Goal: Task Accomplishment & Management: Use online tool/utility

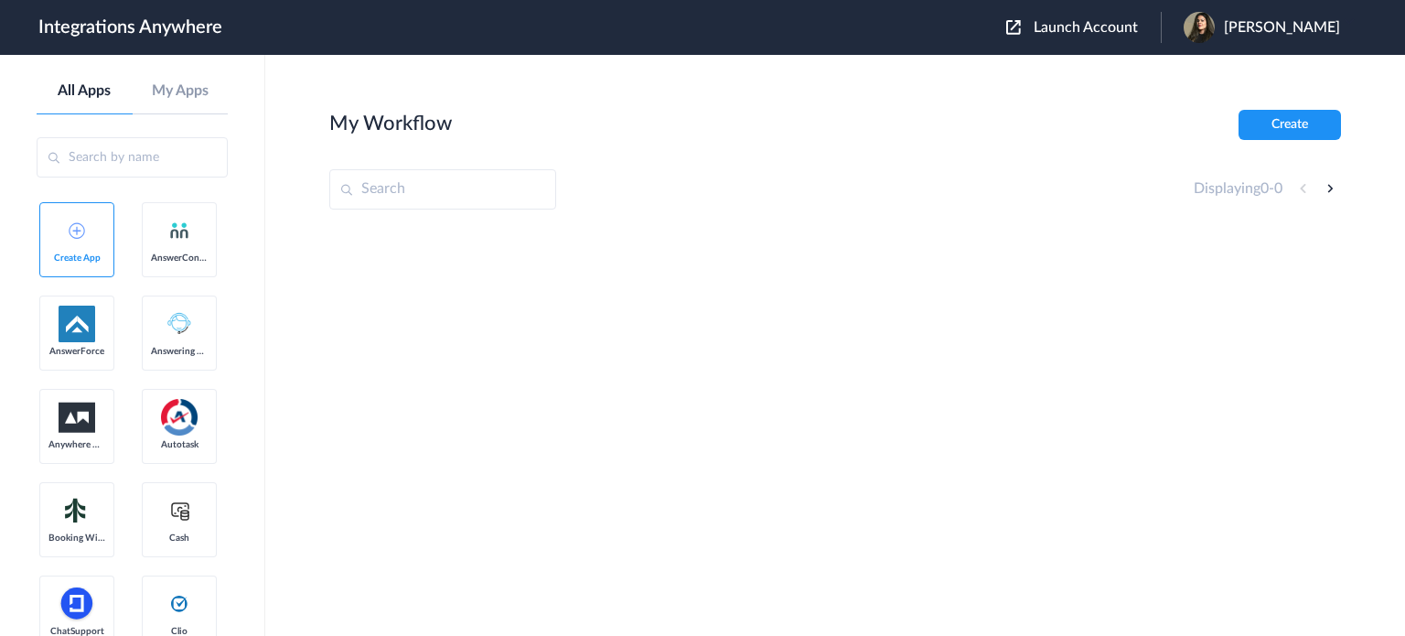
click at [1076, 37] on div "Launch Account [PERSON_NAME] My Account Logout" at bounding box center [1182, 27] width 352 height 31
click at [1078, 24] on span "Launch Account" at bounding box center [1086, 27] width 104 height 15
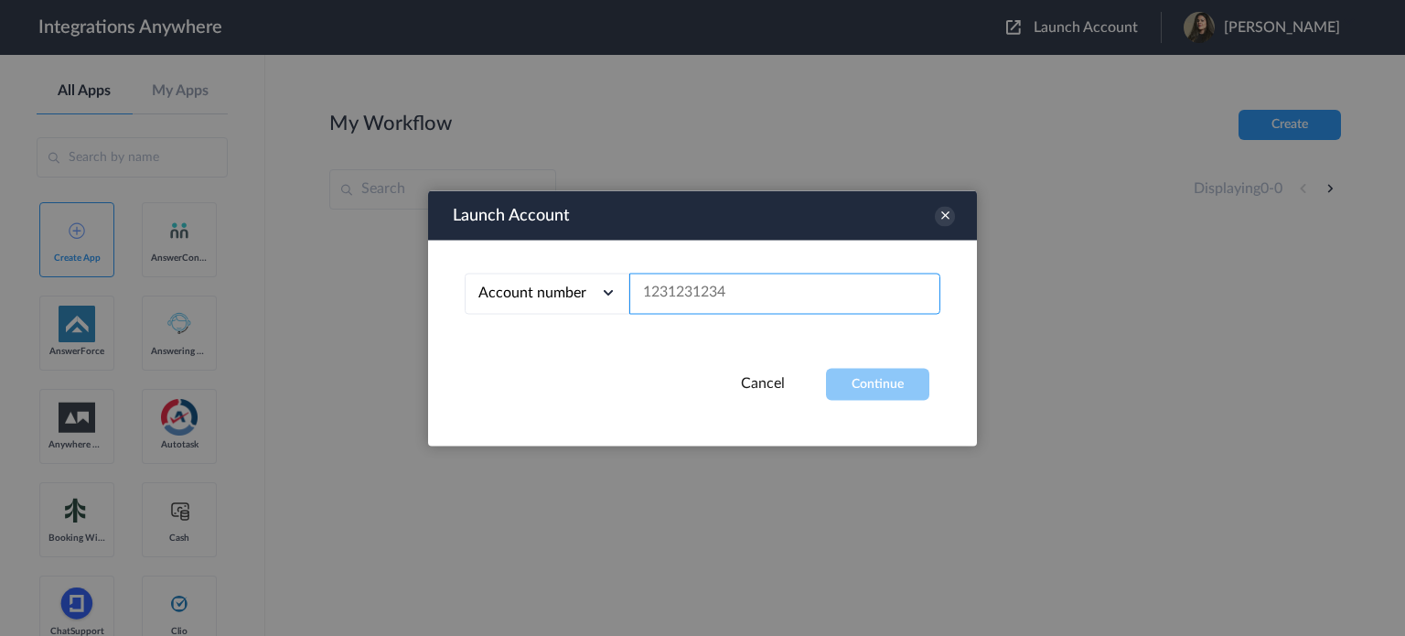
click at [741, 281] on input "text" at bounding box center [785, 293] width 311 height 41
paste input "8662233114"
type input "8662233114"
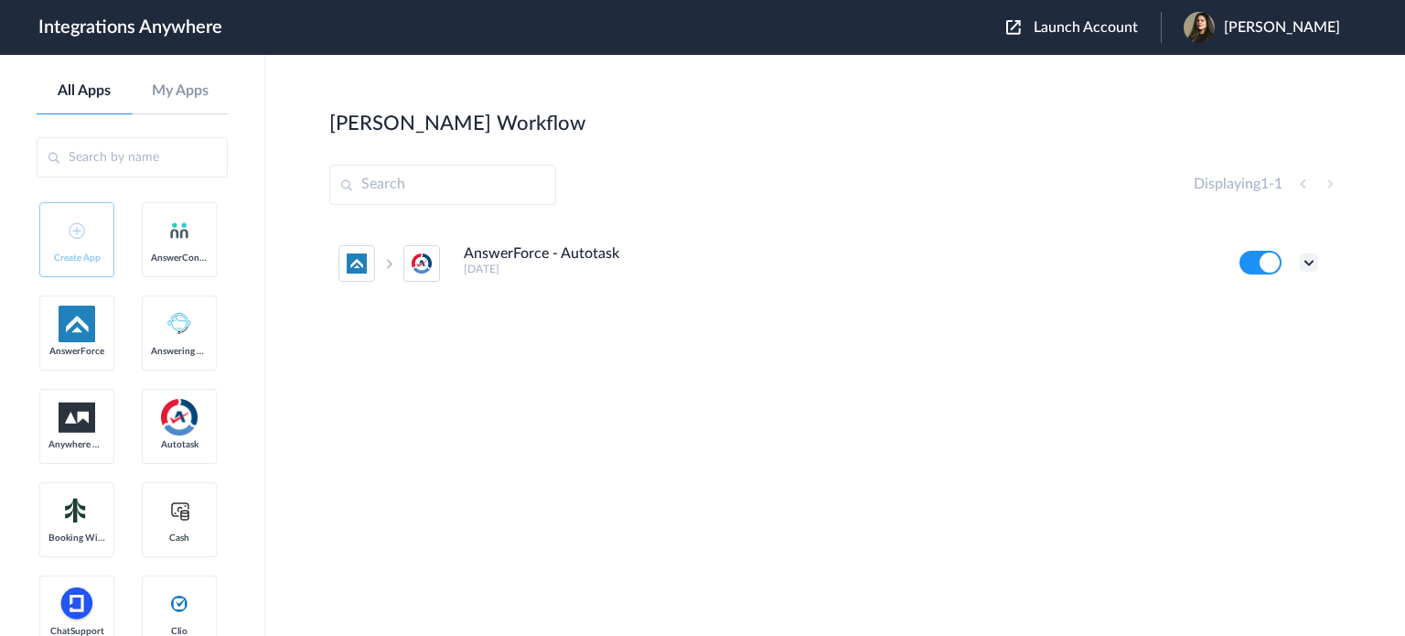
click at [1302, 263] on icon at bounding box center [1309, 262] width 18 height 18
click at [1263, 303] on li "Edit" at bounding box center [1259, 305] width 119 height 34
click at [1331, 184] on div "Displaying 1 - 1" at bounding box center [1267, 184] width 147 height 22
click at [1312, 262] on icon at bounding box center [1309, 262] width 18 height 18
click at [1239, 337] on link "Task history" at bounding box center [1257, 338] width 88 height 13
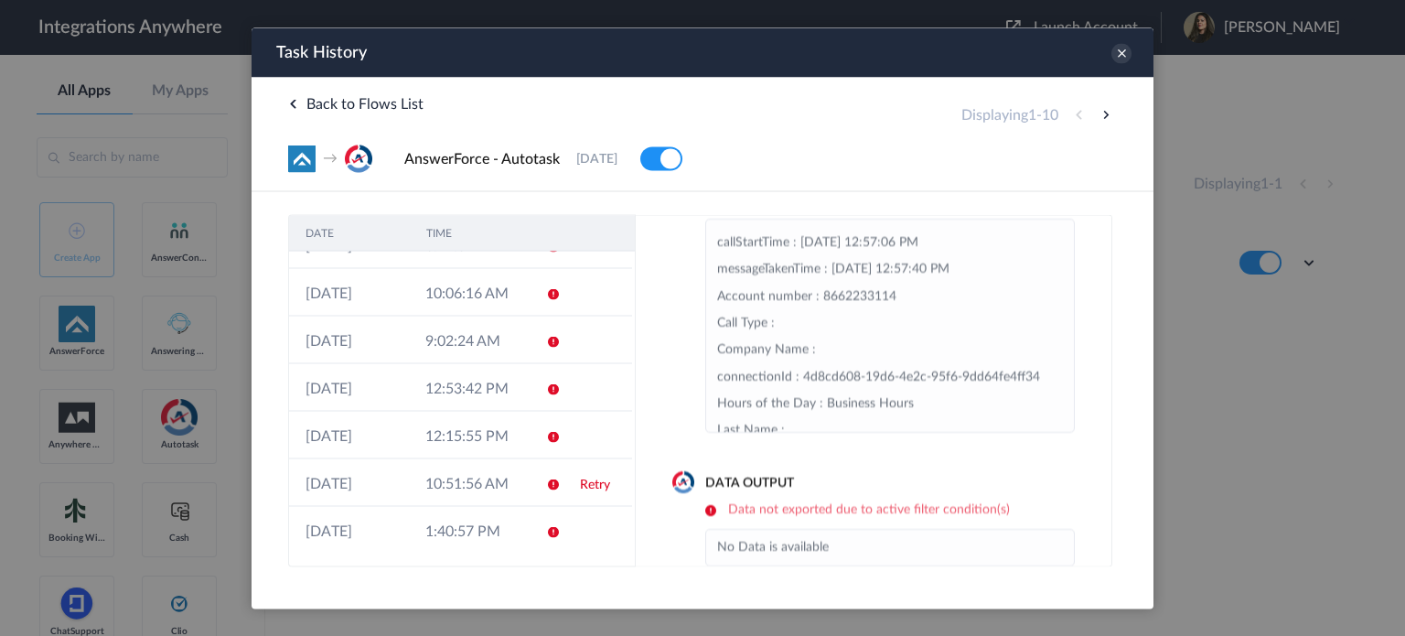
scroll to position [87, 0]
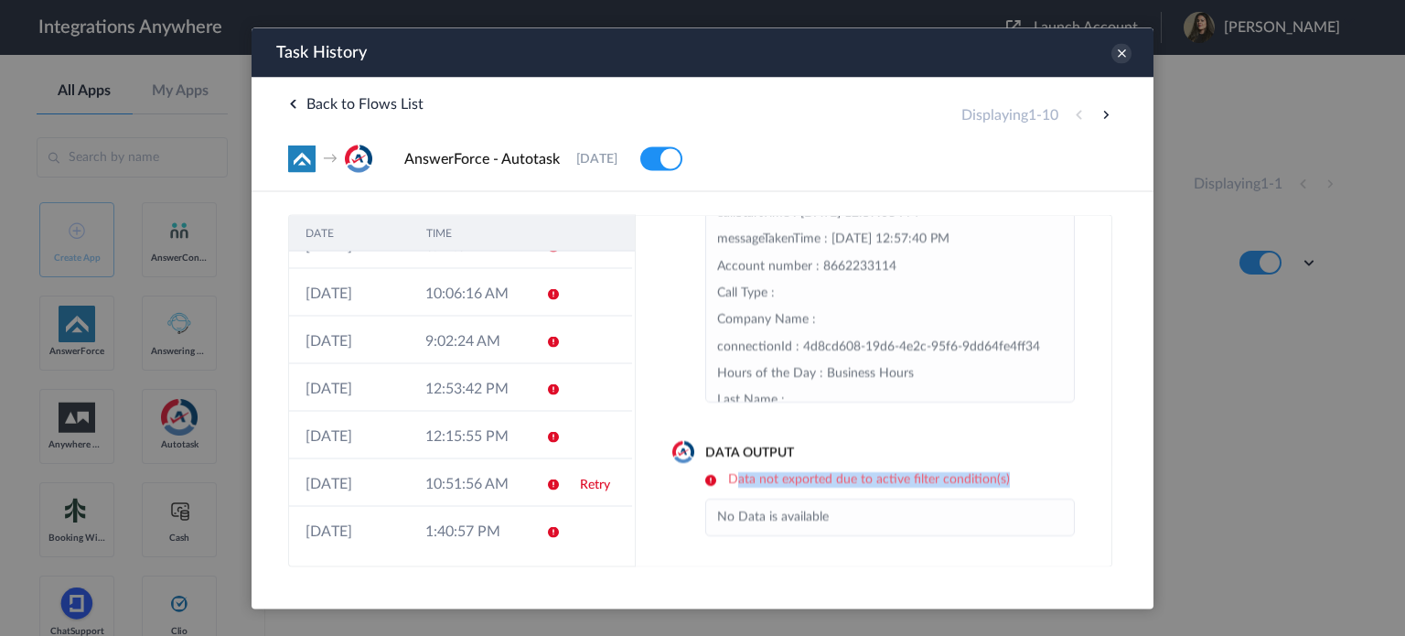
drag, startPoint x: 734, startPoint y: 476, endPoint x: 1006, endPoint y: 476, distance: 272.7
click at [1006, 476] on h6 "Data not exported due to active filter condition(s)" at bounding box center [890, 479] width 370 height 16
click at [457, 231] on th "TIME" at bounding box center [470, 233] width 121 height 36
click at [444, 223] on th "TIME" at bounding box center [470, 233] width 121 height 36
click at [344, 233] on th "DATE" at bounding box center [349, 233] width 121 height 36
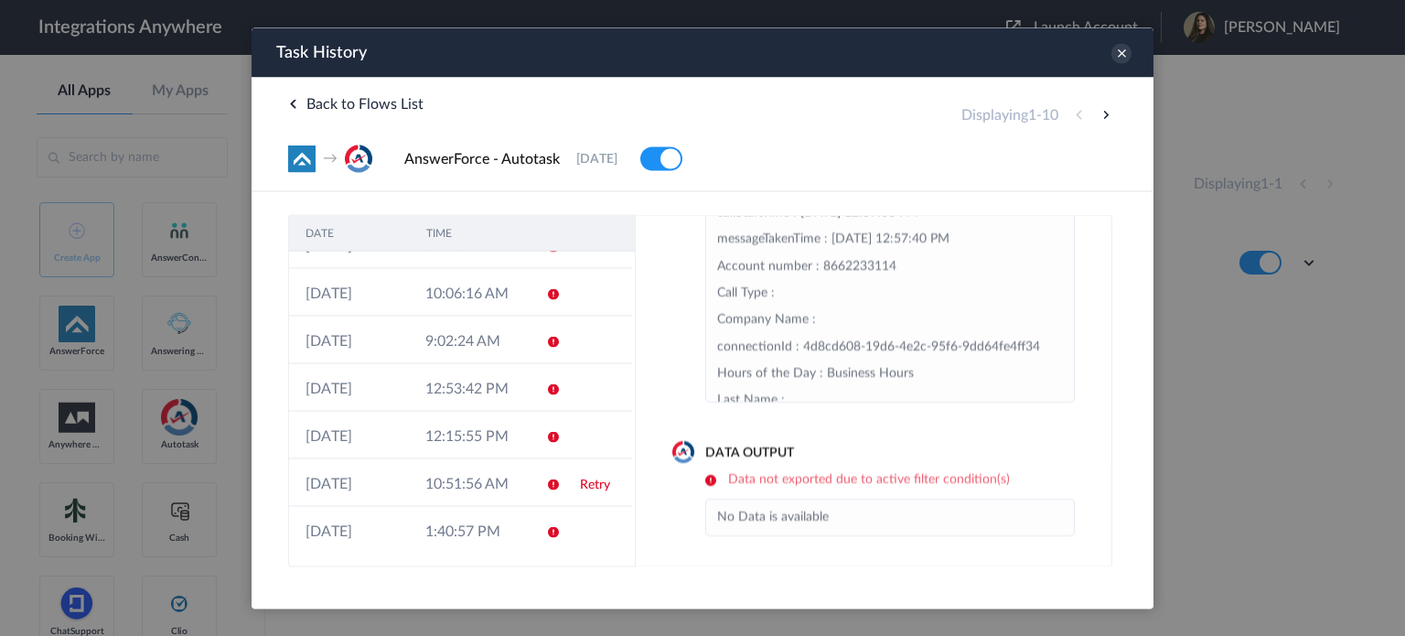
click at [323, 233] on th "DATE" at bounding box center [349, 233] width 121 height 36
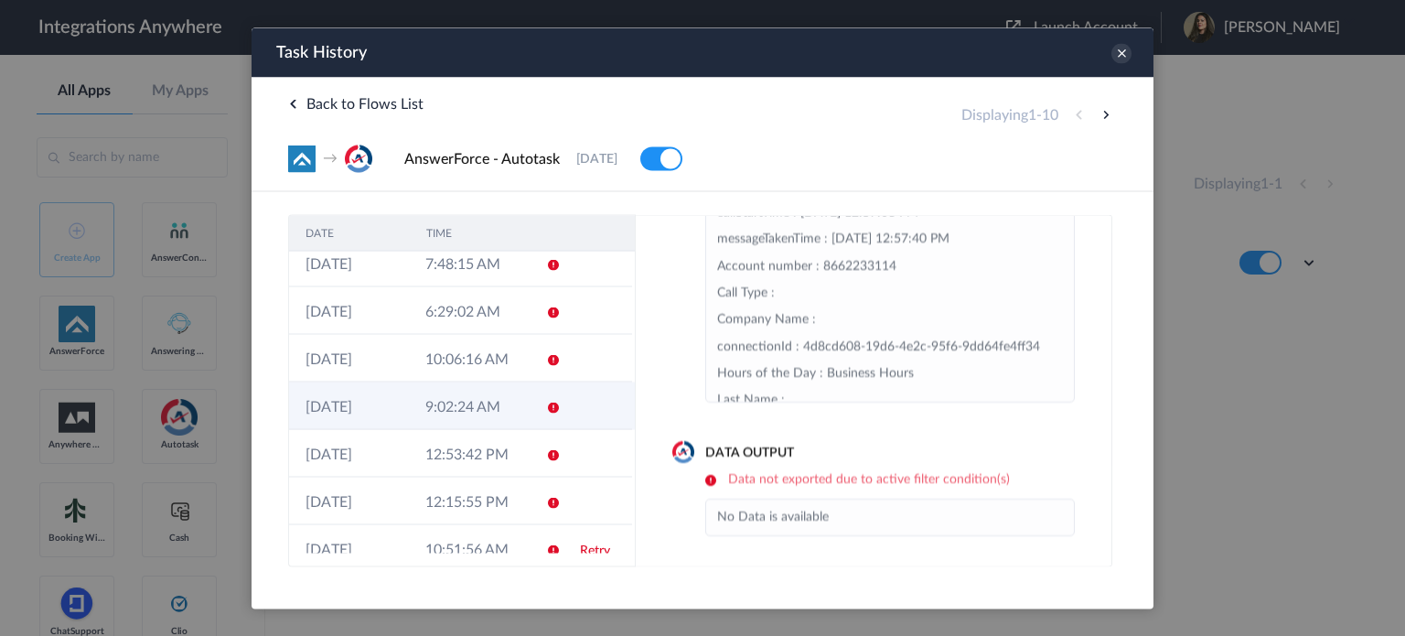
scroll to position [173, 0]
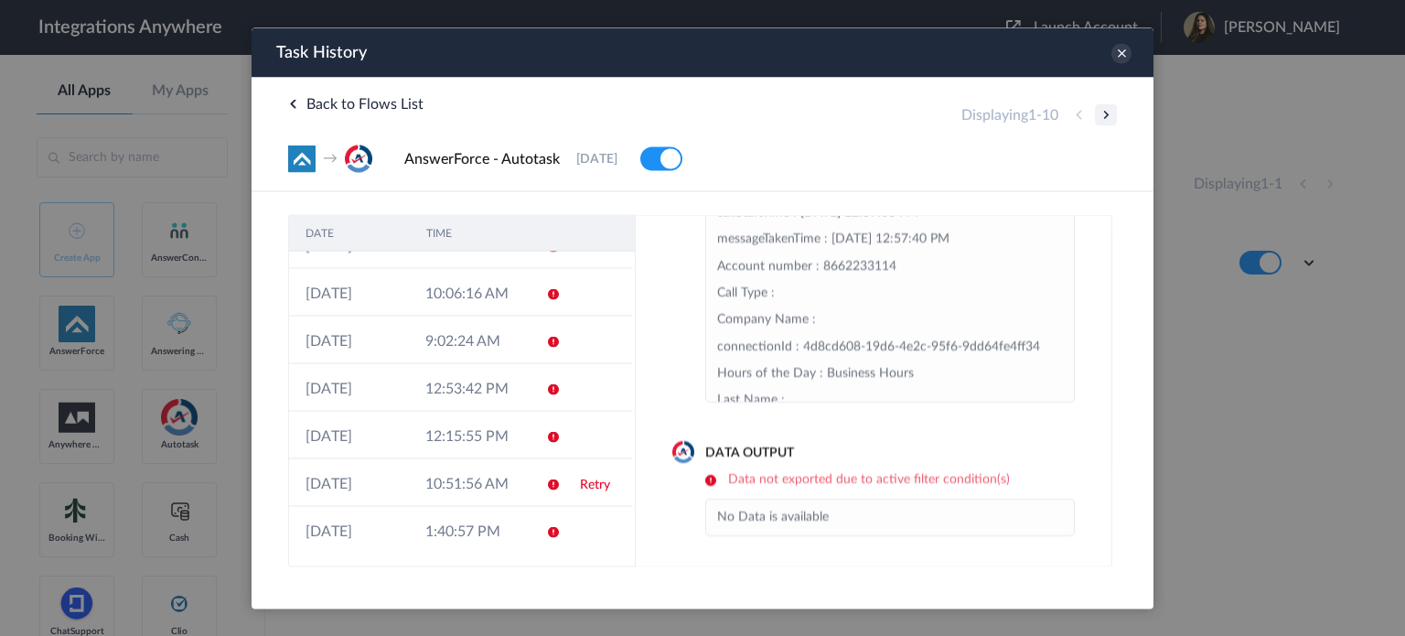
click at [1105, 113] on button at bounding box center [1106, 114] width 22 height 22
click at [1109, 117] on button at bounding box center [1106, 114] width 22 height 22
click at [1107, 113] on button at bounding box center [1106, 114] width 22 height 22
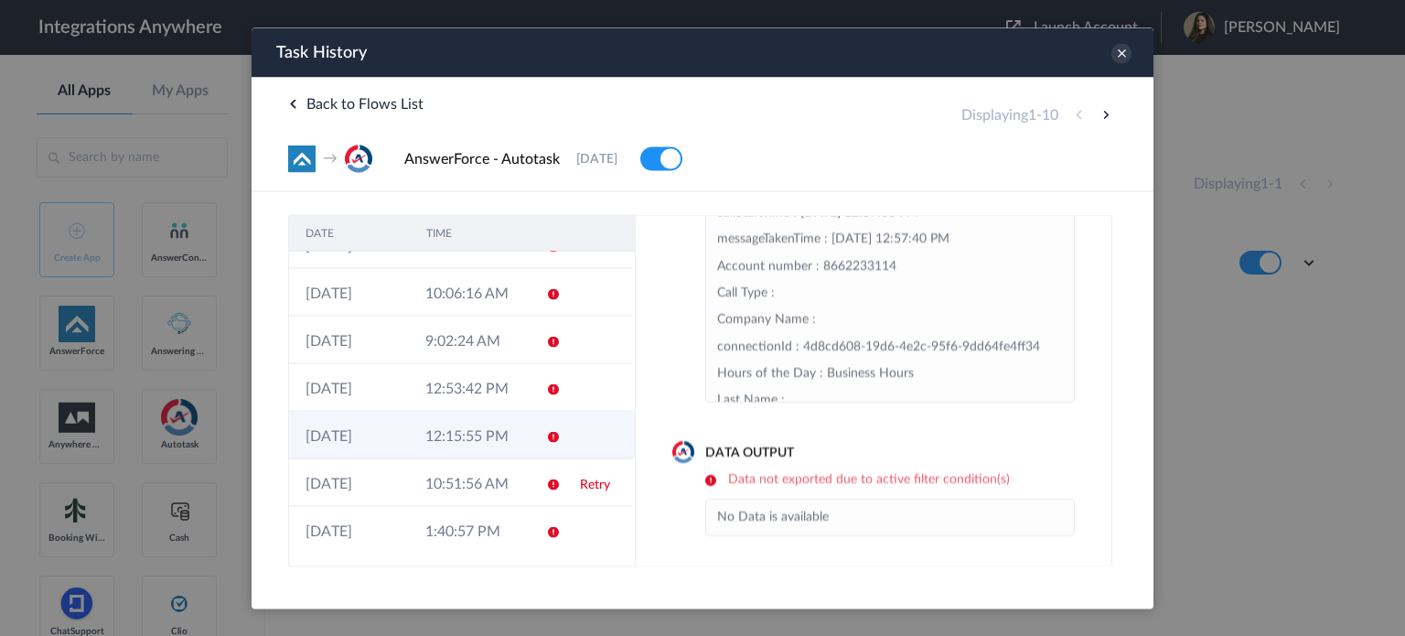
click at [431, 436] on td "12:15:55 PM" at bounding box center [469, 435] width 120 height 48
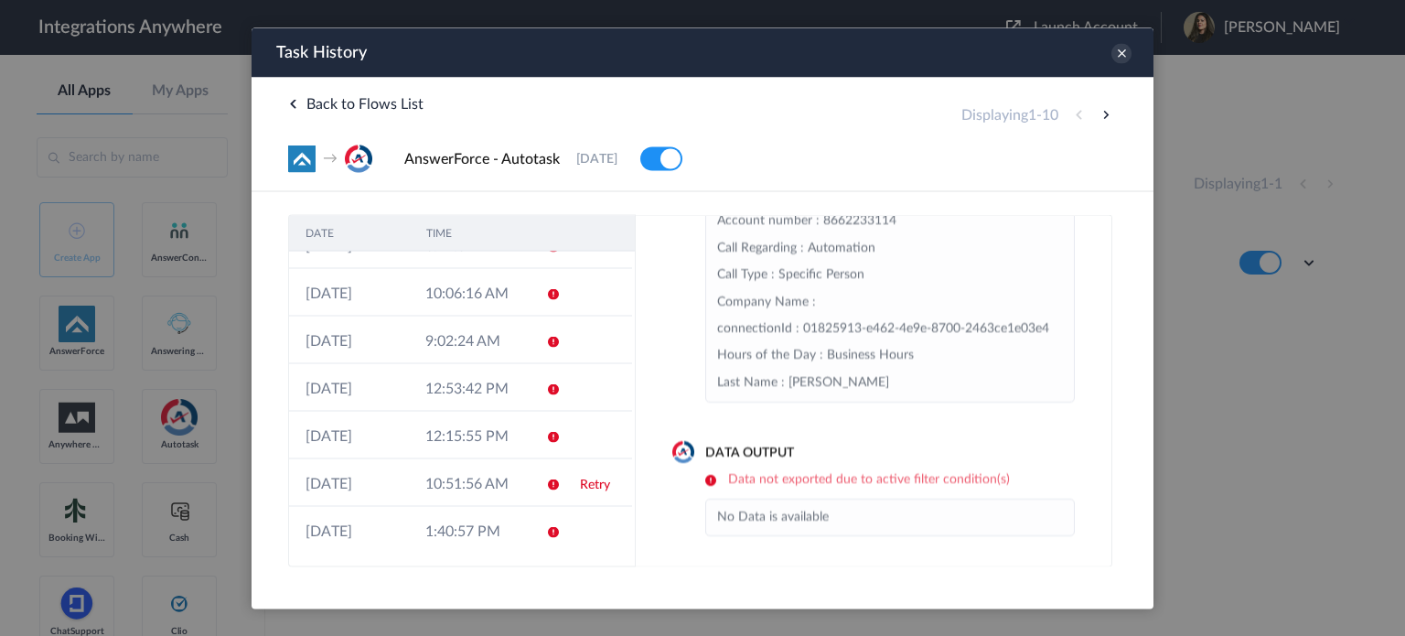
scroll to position [457, 0]
click at [791, 514] on li "No Data is available" at bounding box center [890, 516] width 346 height 27
click at [786, 527] on li "No Data is available" at bounding box center [890, 516] width 346 height 27
click at [783, 526] on li "No Data is available" at bounding box center [890, 516] width 346 height 27
click at [1122, 54] on icon at bounding box center [1122, 53] width 20 height 20
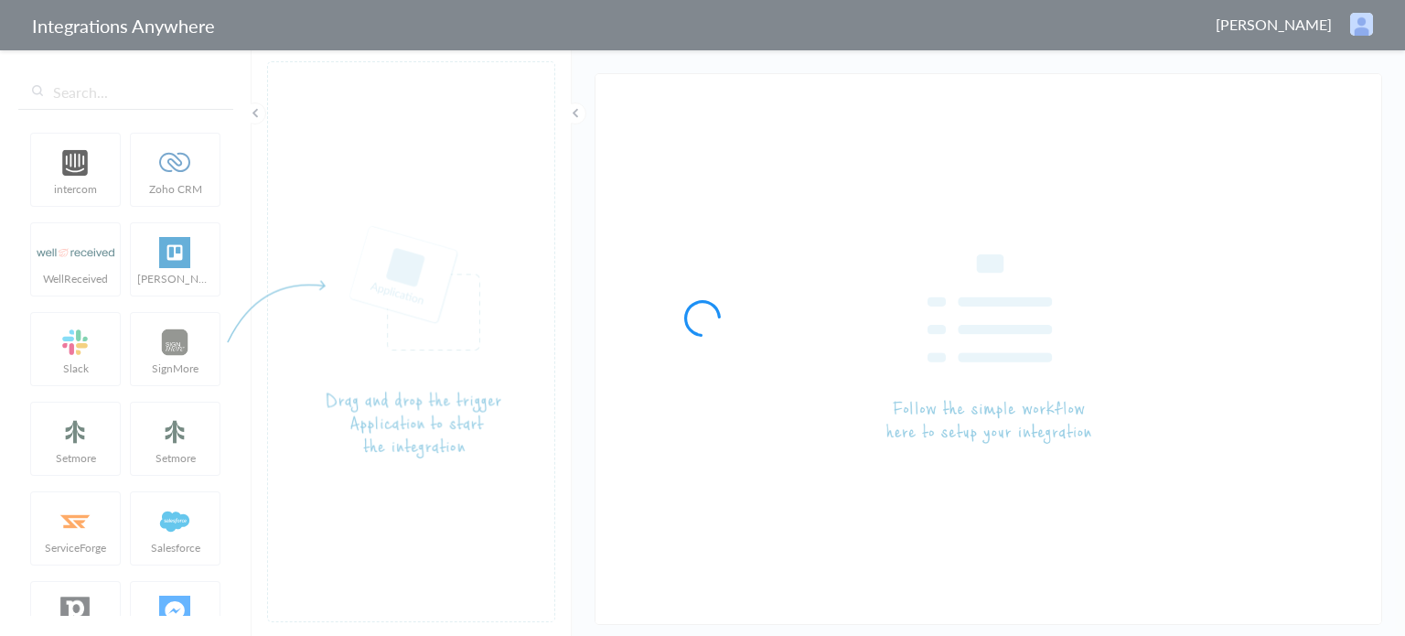
type input "AnswerForce - Autotask"
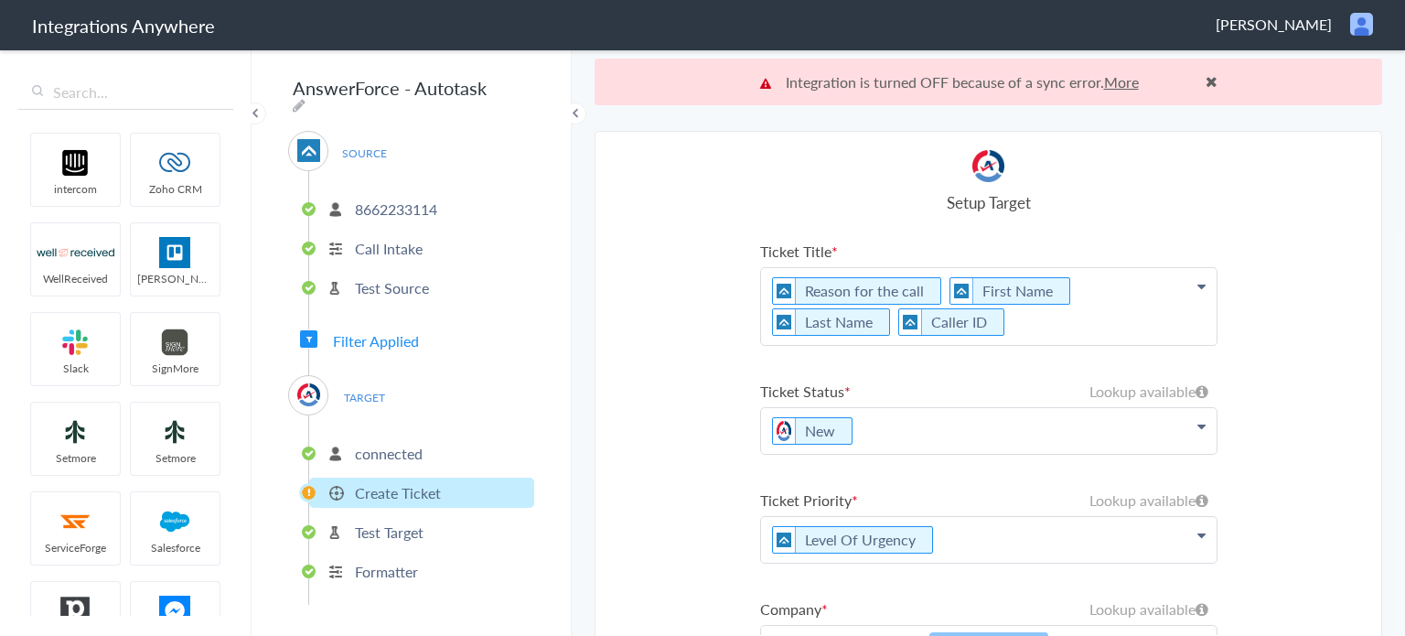
click at [414, 443] on p "connected" at bounding box center [389, 453] width 68 height 21
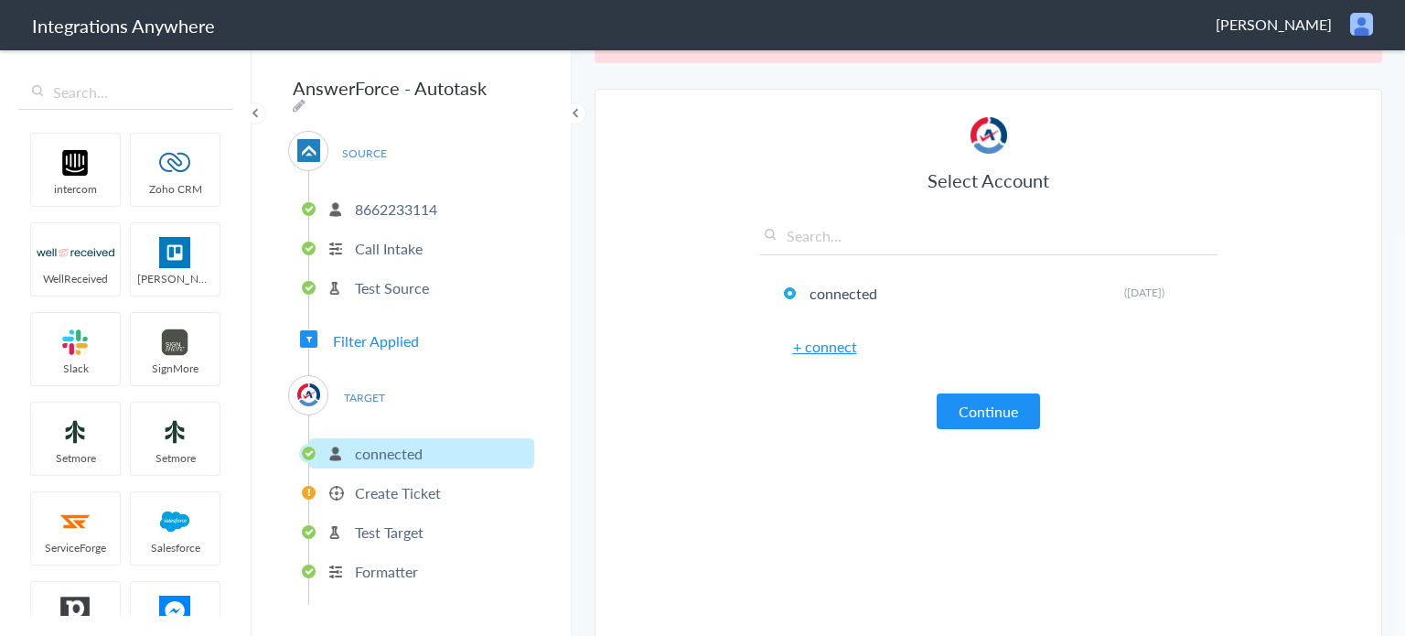
scroll to position [55, 0]
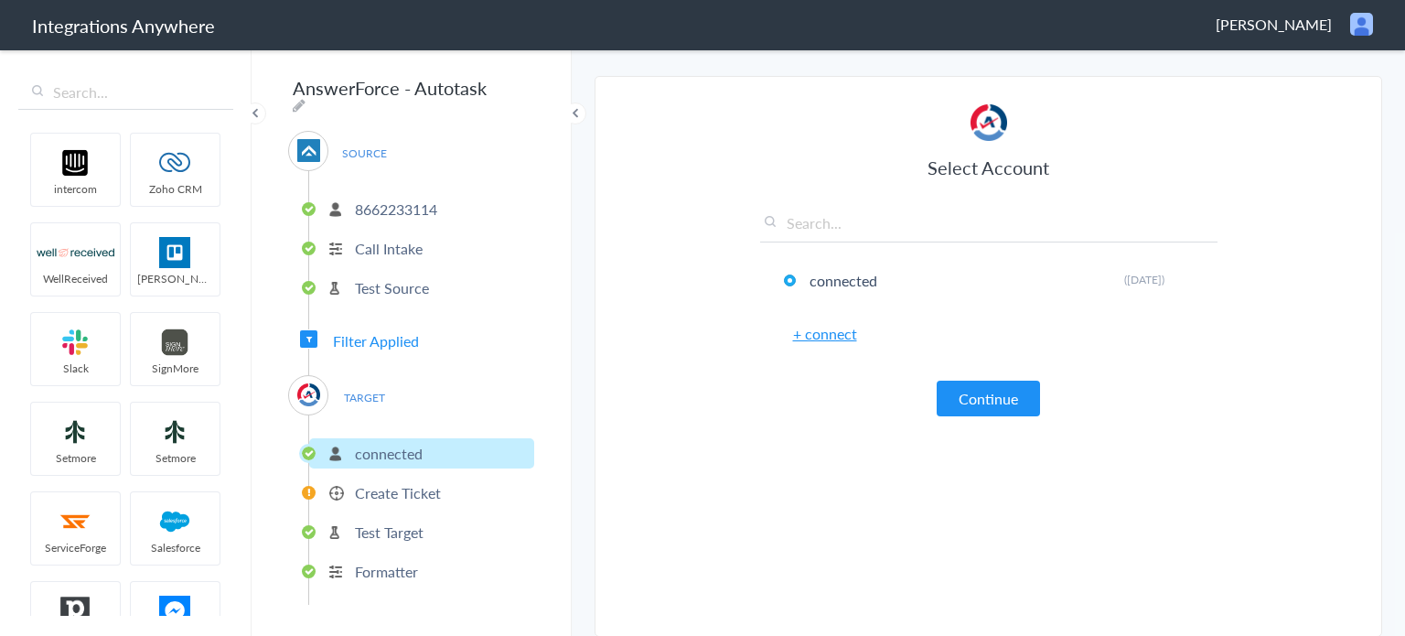
click at [381, 199] on p "8662233114" at bounding box center [396, 209] width 82 height 21
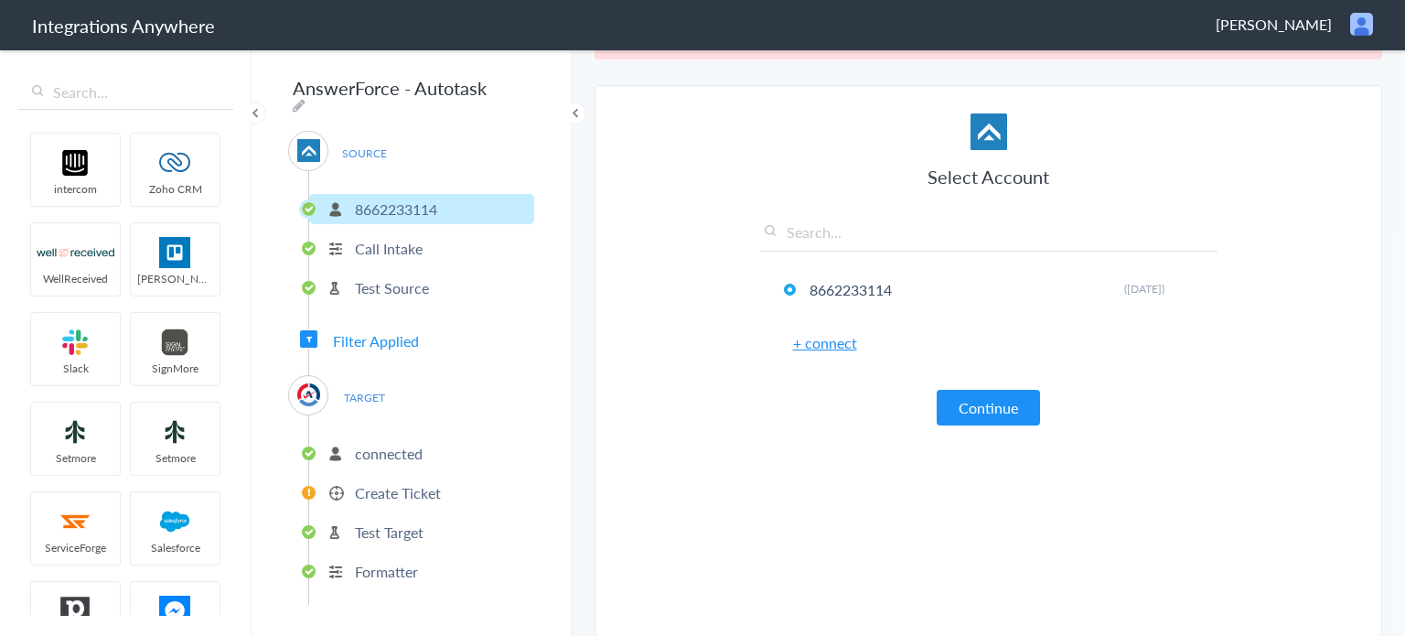
click at [379, 242] on p "Call Intake" at bounding box center [389, 248] width 68 height 21
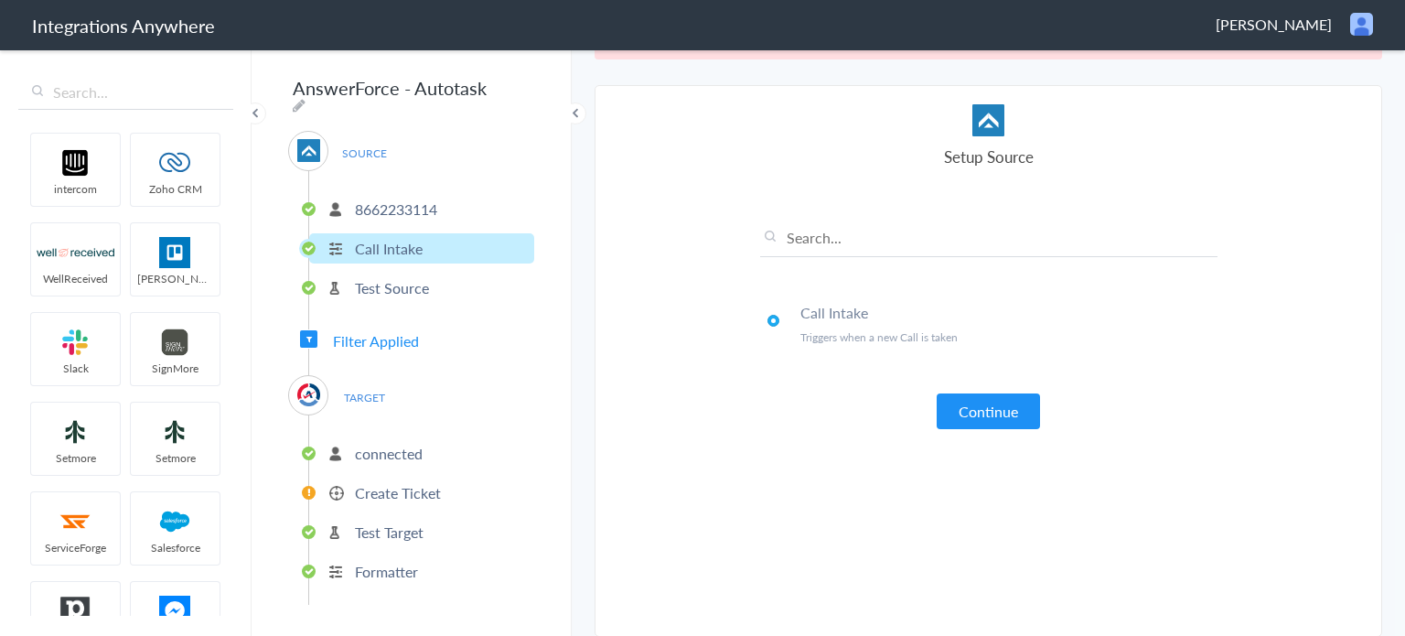
click at [373, 278] on p "Test Source" at bounding box center [392, 287] width 74 height 21
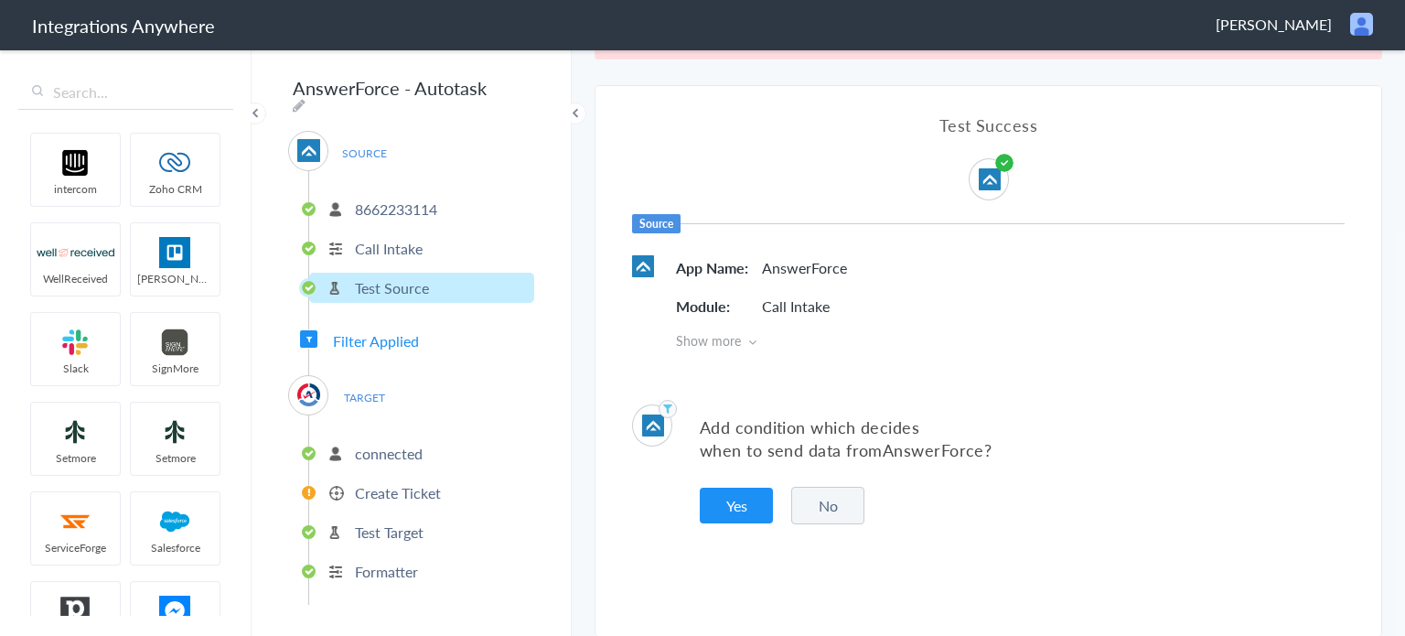
click at [367, 347] on div "SOURCE [PHONE_NUMBER] Call Intake Test Source Filter Applied TARGET connected C…" at bounding box center [411, 368] width 246 height 474
click at [362, 332] on span "Filter Applied" at bounding box center [376, 340] width 86 height 21
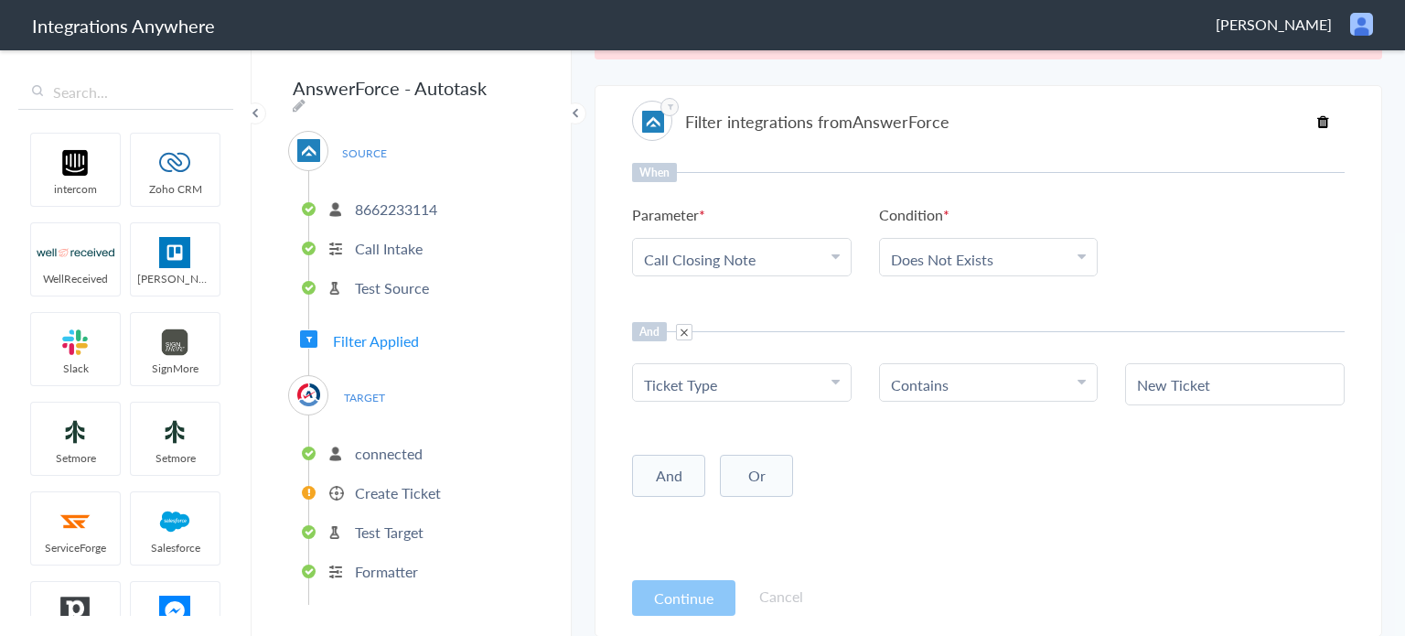
click at [368, 450] on p "connected" at bounding box center [389, 453] width 68 height 21
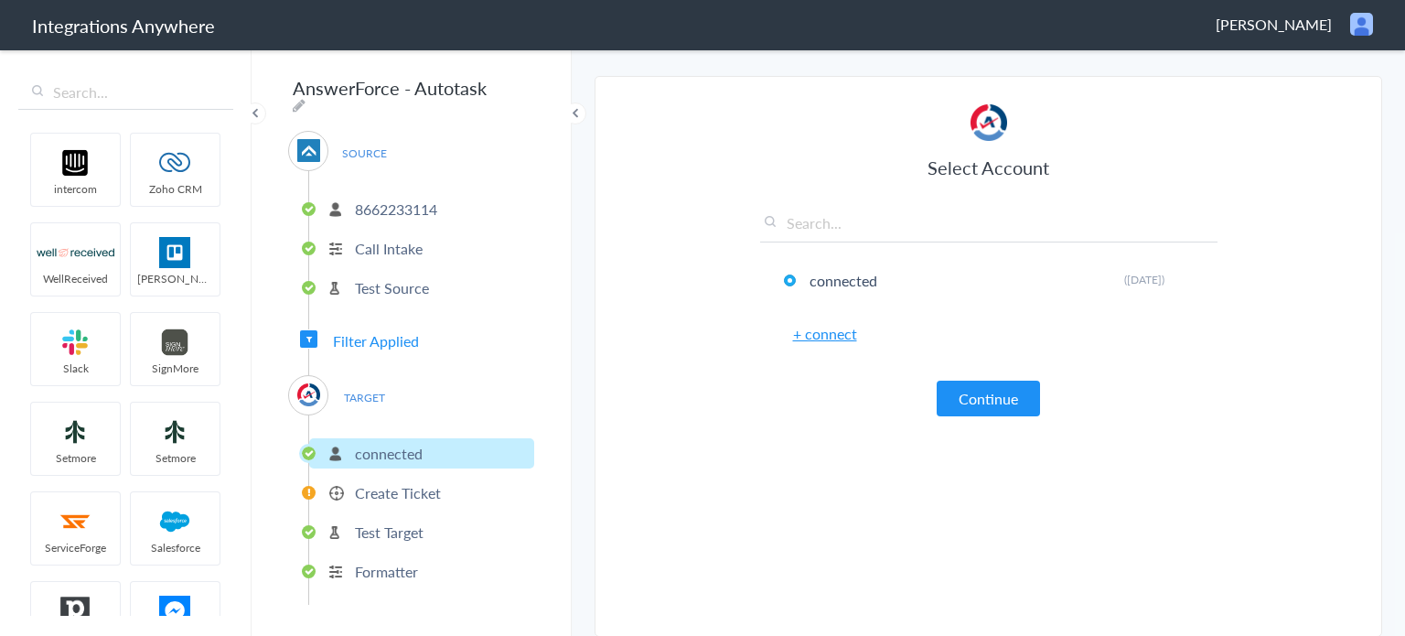
click at [369, 487] on p "Create Ticket" at bounding box center [398, 492] width 86 height 21
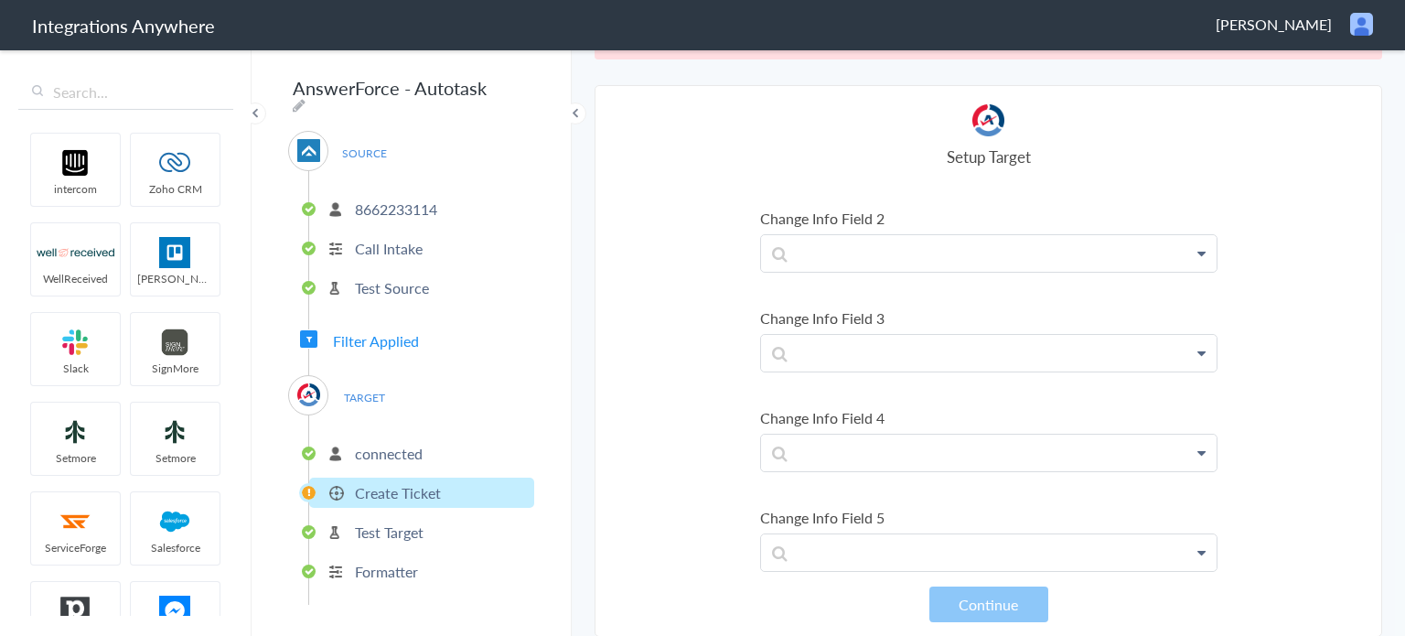
scroll to position [2104, 0]
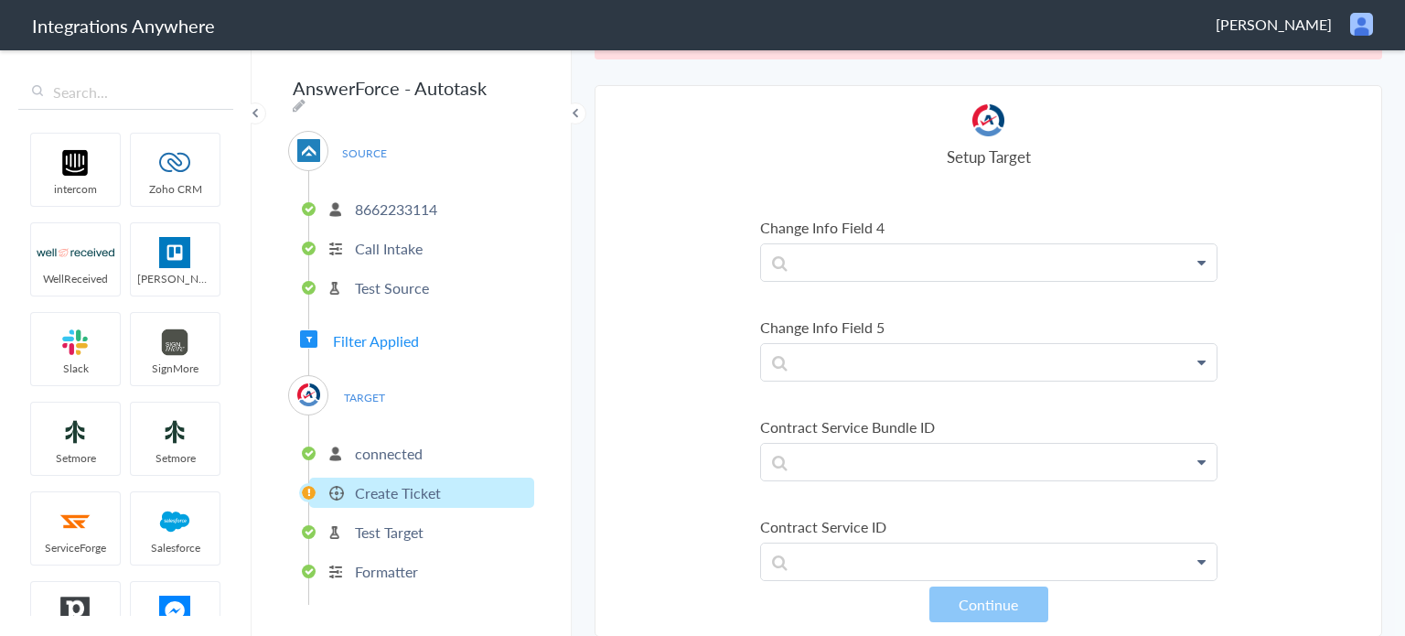
click at [417, 522] on p "Test Target" at bounding box center [389, 532] width 69 height 21
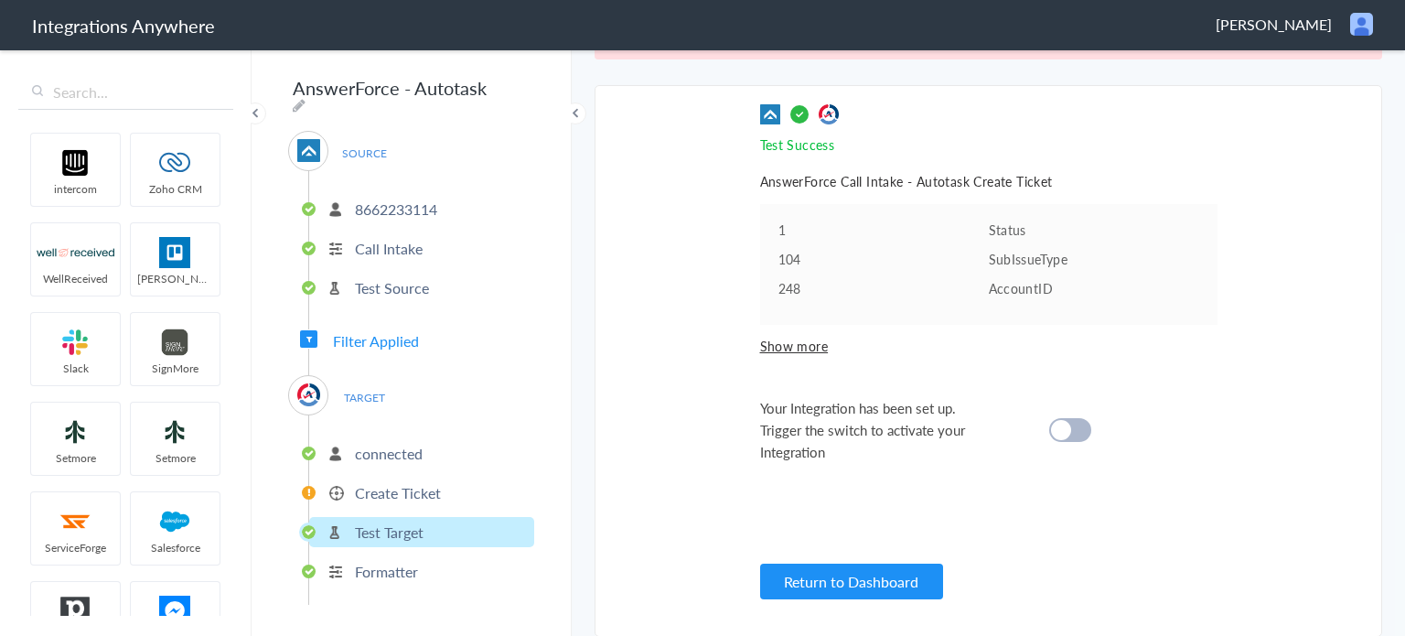
click at [388, 561] on p "Formatter" at bounding box center [386, 571] width 63 height 21
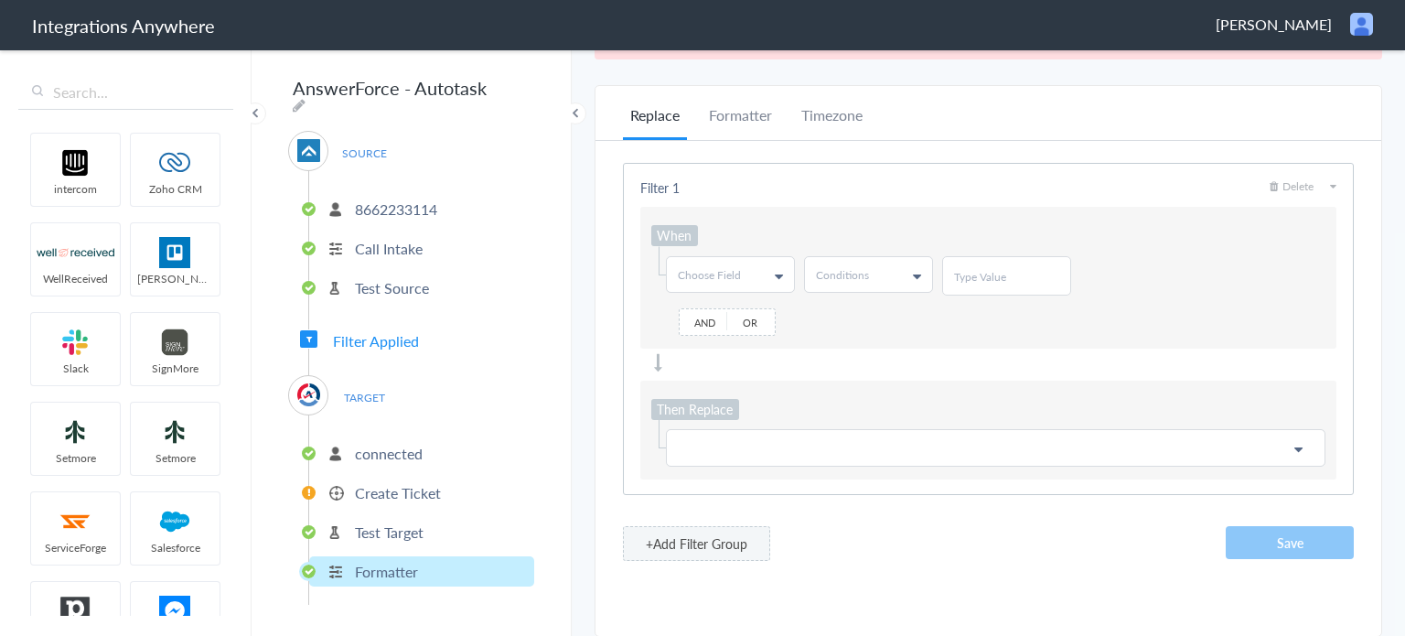
click at [386, 199] on p "8662233114" at bounding box center [396, 209] width 82 height 21
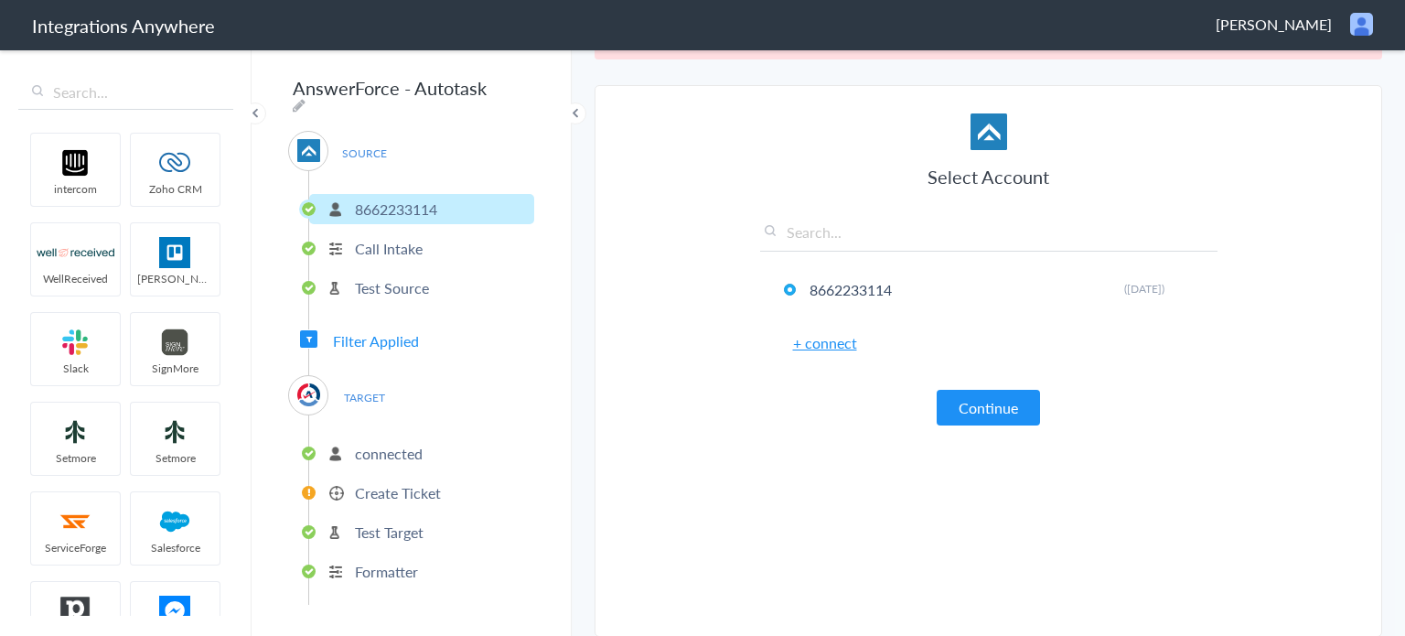
click at [401, 243] on p "Call Intake" at bounding box center [389, 248] width 68 height 21
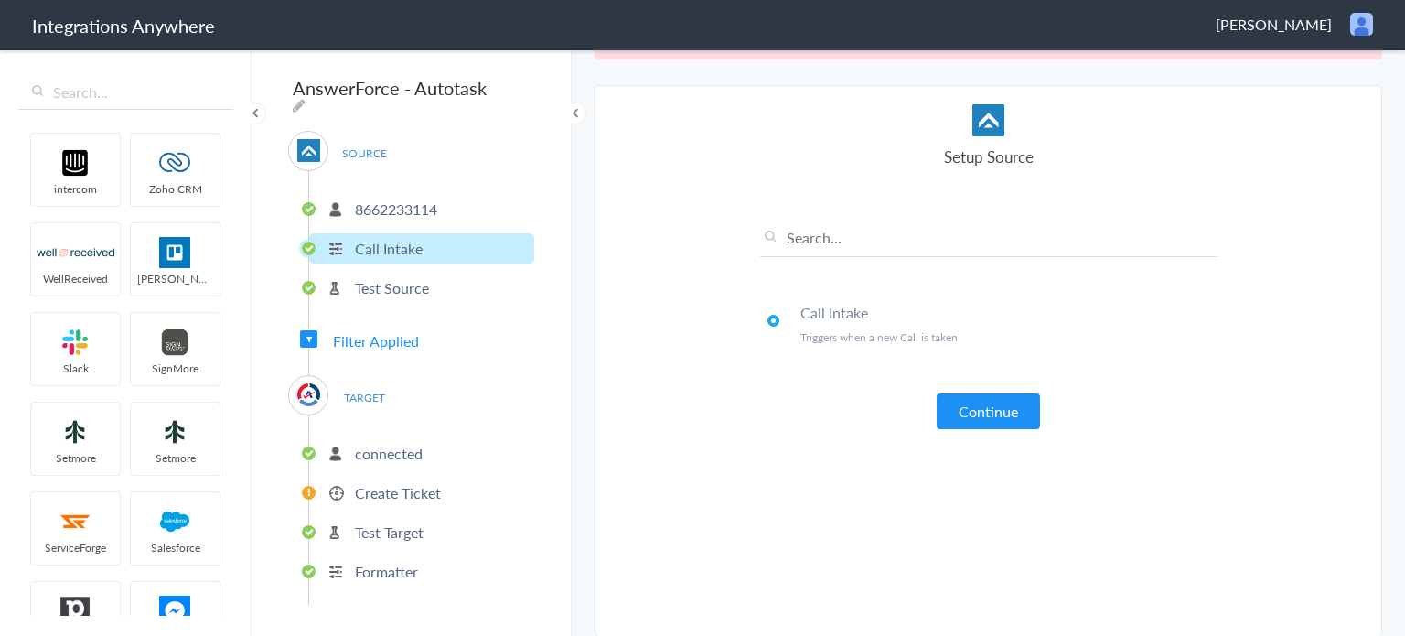
click at [382, 292] on li "Test Source" at bounding box center [421, 288] width 225 height 30
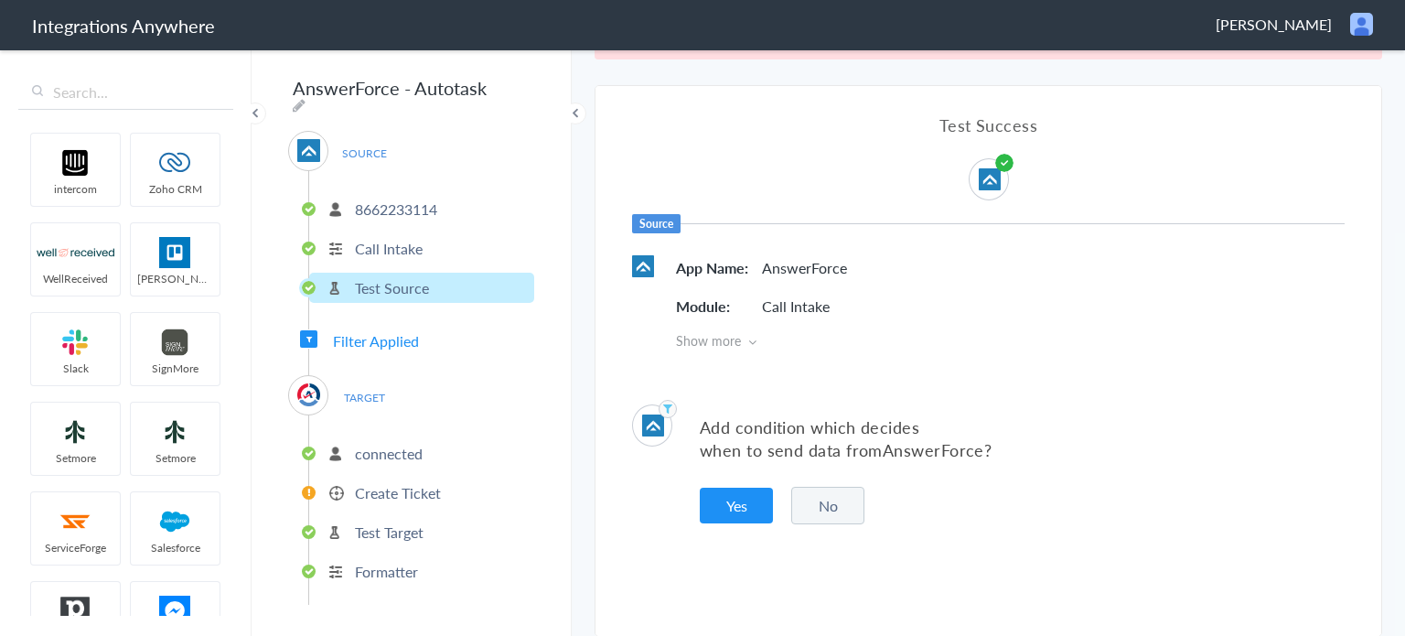
click at [413, 332] on span "Filter Applied" at bounding box center [376, 340] width 86 height 21
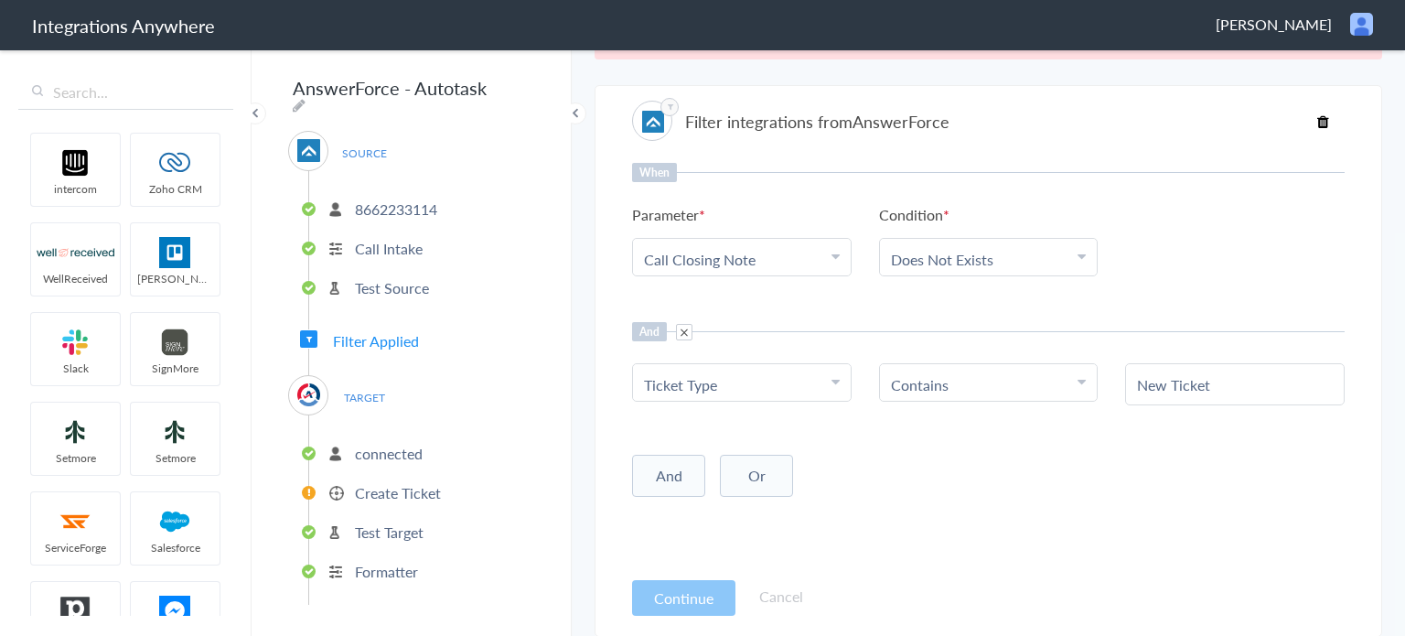
click at [351, 385] on span "TARGET" at bounding box center [364, 397] width 70 height 25
click at [311, 383] on img at bounding box center [308, 394] width 23 height 23
click at [279, 382] on div "AnswerForce - Autotask SOURCE [PHONE_NUMBER] Call Intake Test Source Filter App…" at bounding box center [412, 342] width 320 height 588
click at [361, 443] on p "connected" at bounding box center [389, 453] width 68 height 21
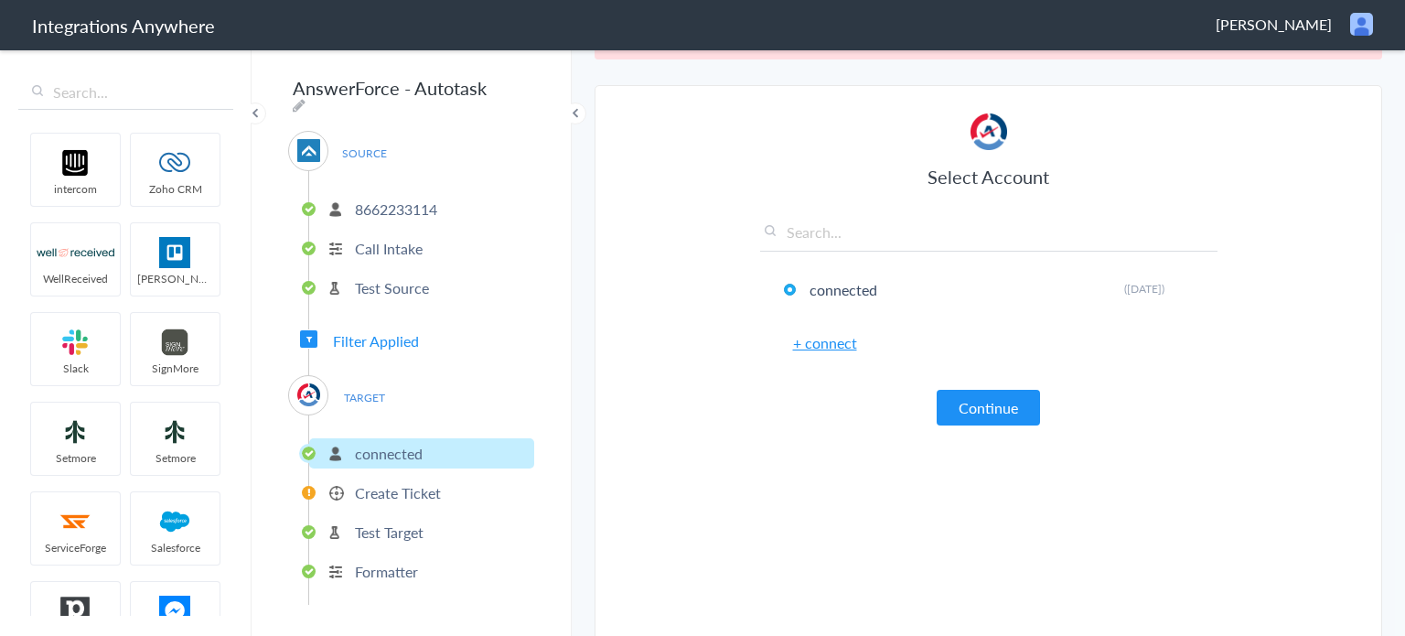
click at [395, 485] on p "Create Ticket" at bounding box center [398, 492] width 86 height 21
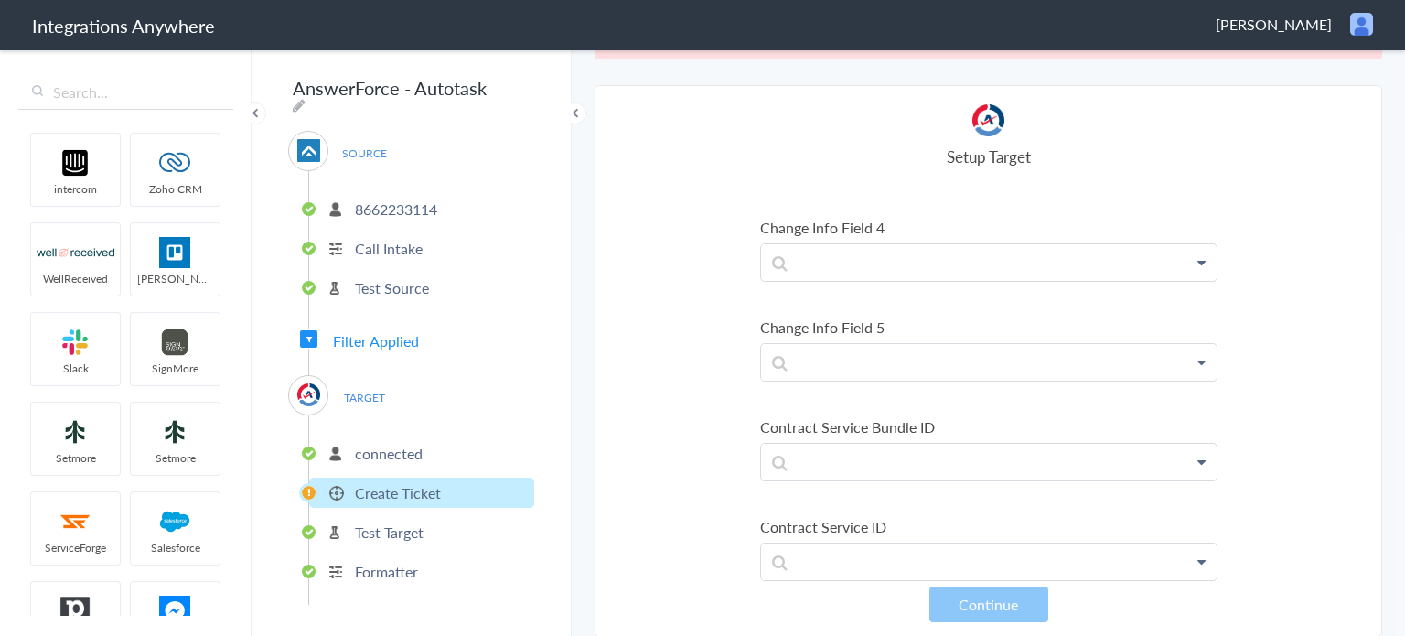
click at [378, 524] on p "Test Target" at bounding box center [389, 532] width 69 height 21
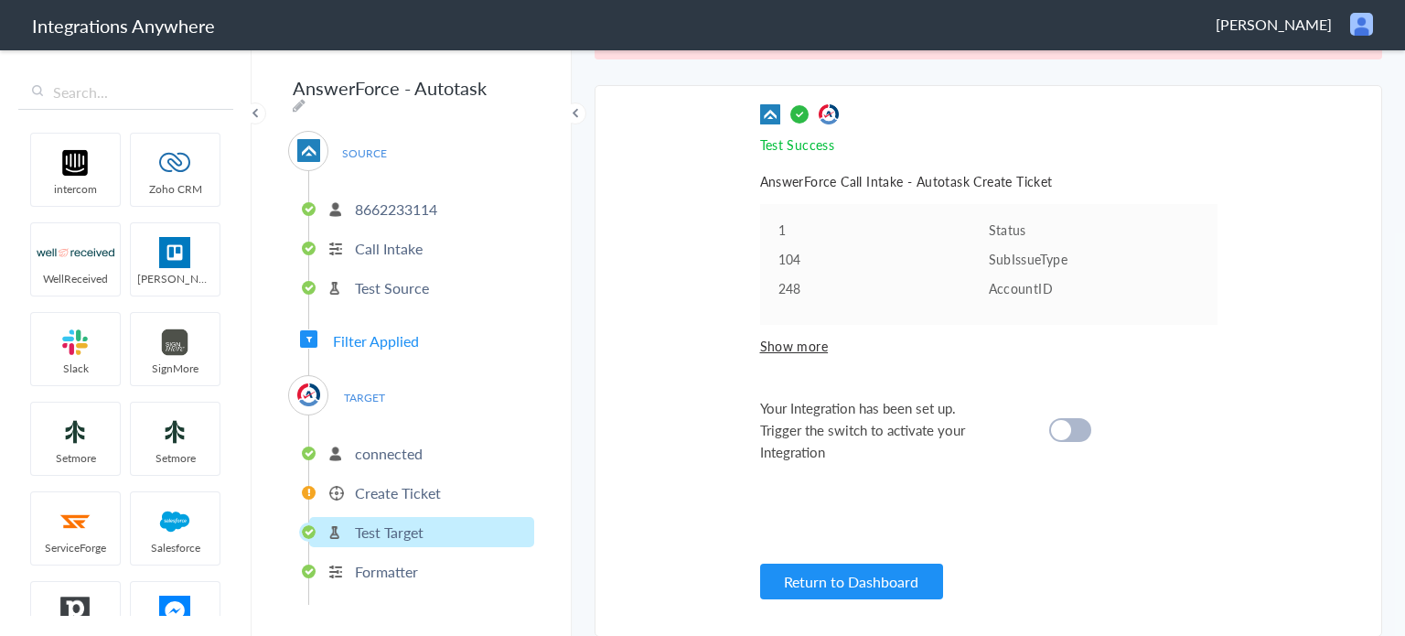
click at [384, 561] on p "Formatter" at bounding box center [386, 571] width 63 height 21
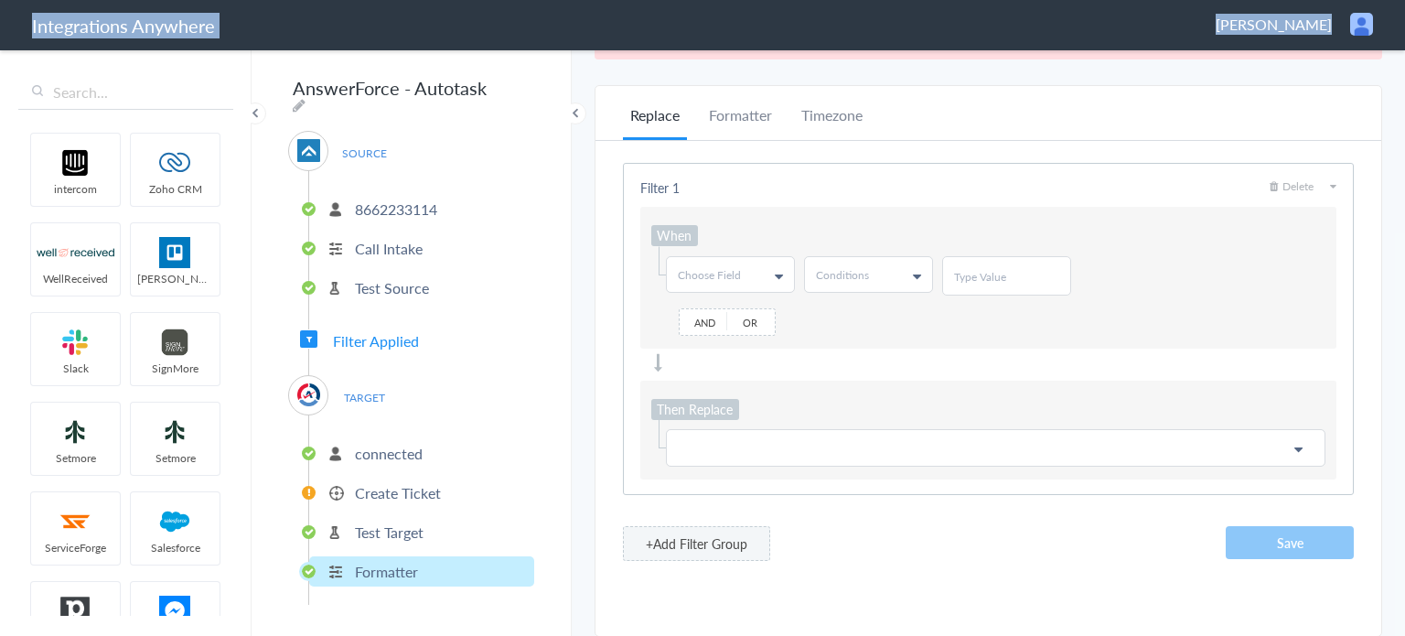
drag, startPoint x: 1242, startPoint y: 26, endPoint x: 1360, endPoint y: 27, distance: 118.0
click at [1360, 27] on header "Integrations Anywhere [PERSON_NAME] Logout Dashboard" at bounding box center [702, 25] width 1405 height 50
